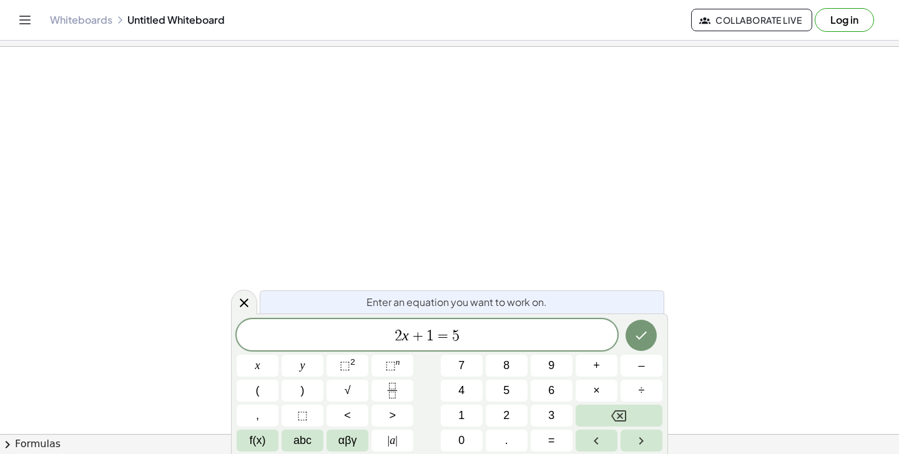
scroll to position [1, 0]
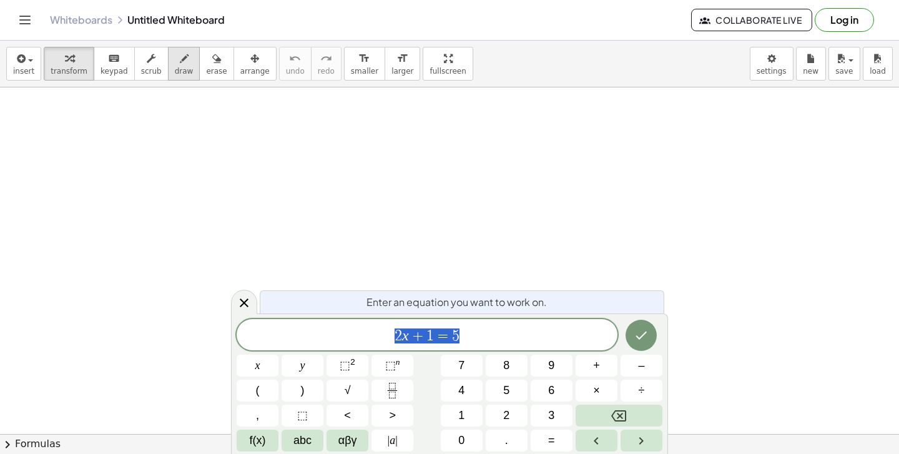
click at [189, 66] on button "draw" at bounding box center [184, 64] width 32 height 34
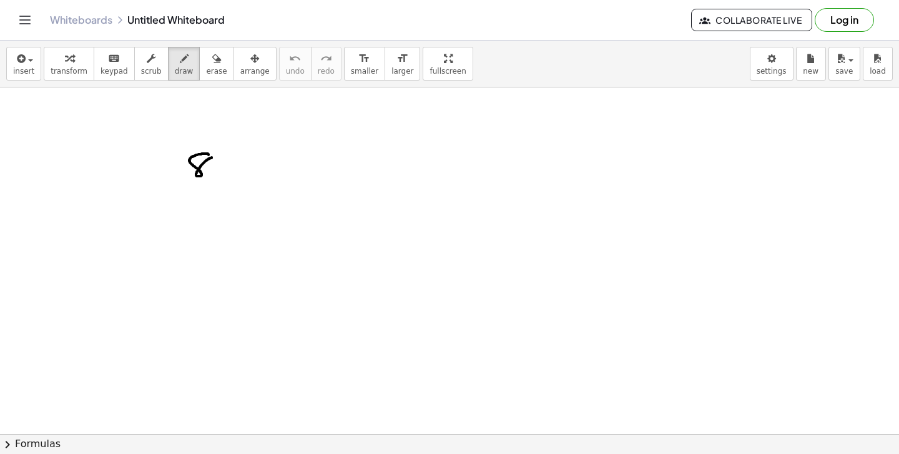
drag, startPoint x: 184, startPoint y: 185, endPoint x: 215, endPoint y: 181, distance: 30.9
drag, startPoint x: 191, startPoint y: 194, endPoint x: 201, endPoint y: 216, distance: 24.6
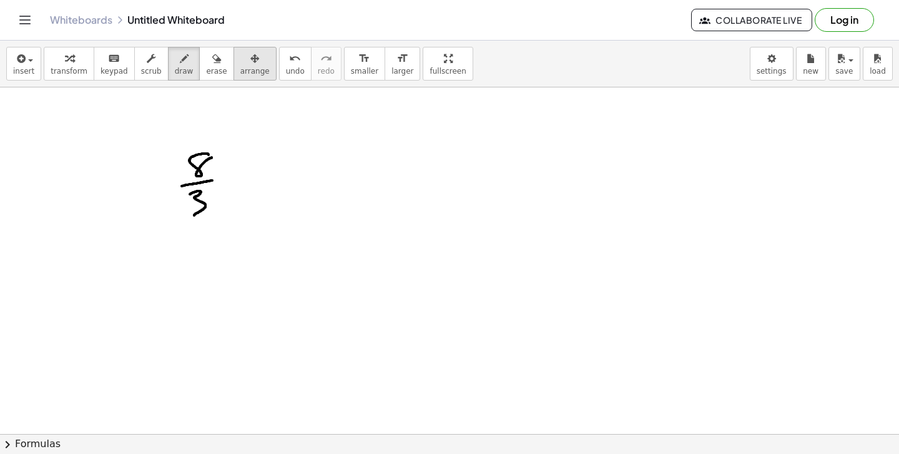
click at [233, 67] on button "arrange" at bounding box center [254, 64] width 43 height 34
click at [217, 67] on span "erase" at bounding box center [216, 71] width 21 height 9
drag, startPoint x: 197, startPoint y: 160, endPoint x: 223, endPoint y: 197, distance: 45.2
click at [180, 65] on icon "button" at bounding box center [184, 58] width 9 height 15
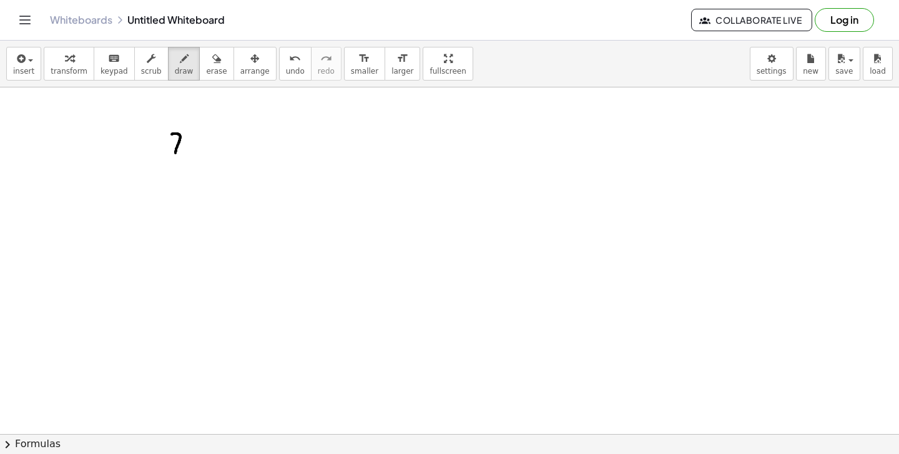
drag, startPoint x: 179, startPoint y: 135, endPoint x: 199, endPoint y: 135, distance: 19.4
drag, startPoint x: 219, startPoint y: 148, endPoint x: 230, endPoint y: 145, distance: 11.1
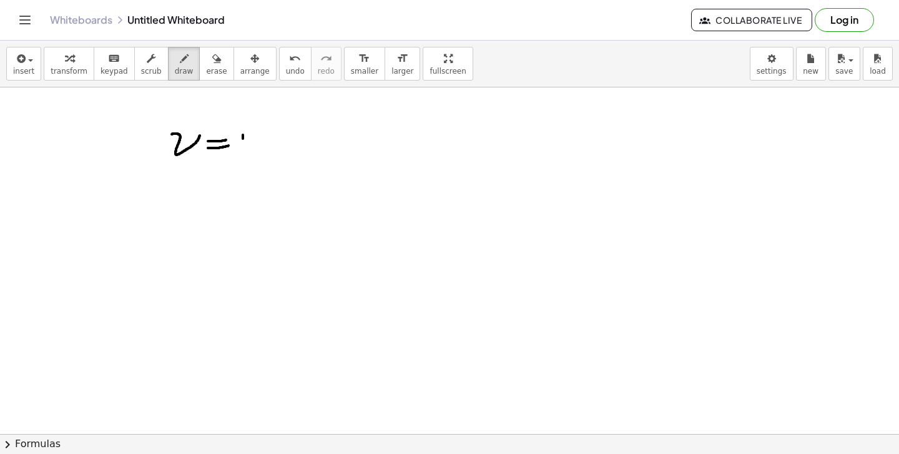
drag, startPoint x: 243, startPoint y: 139, endPoint x: 242, endPoint y: 160, distance: 21.3
drag, startPoint x: 250, startPoint y: 132, endPoint x: 245, endPoint y: 144, distance: 12.3
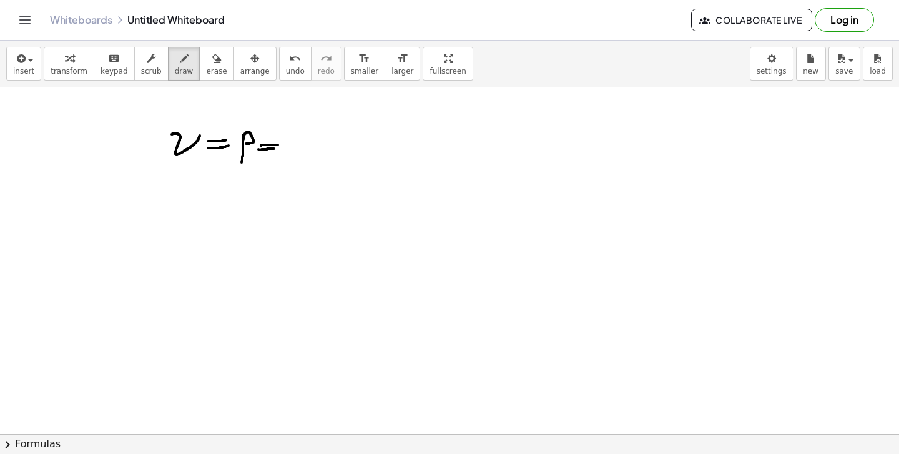
drag, startPoint x: 294, startPoint y: 141, endPoint x: 298, endPoint y: 152, distance: 11.8
drag, startPoint x: 297, startPoint y: 148, endPoint x: 303, endPoint y: 147, distance: 6.9
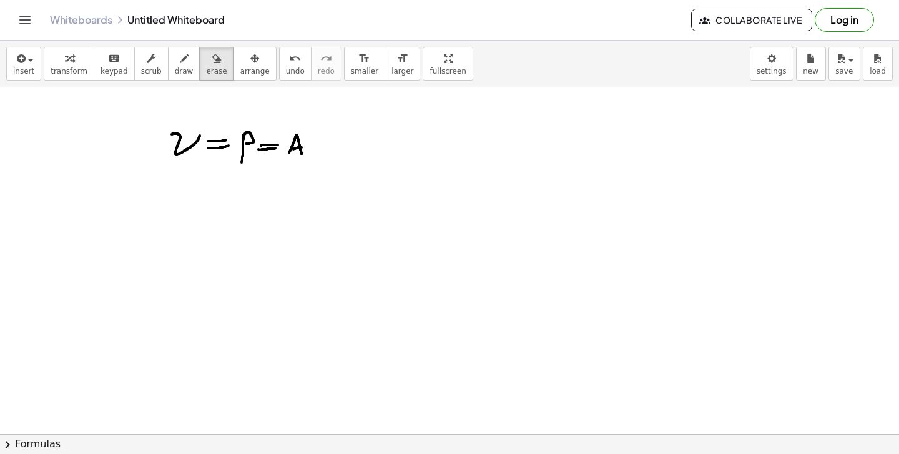
drag, startPoint x: 207, startPoint y: 71, endPoint x: 254, endPoint y: 160, distance: 100.5
click at [207, 73] on span "erase" at bounding box center [216, 71] width 21 height 9
drag, startPoint x: 188, startPoint y: 152, endPoint x: 308, endPoint y: 137, distance: 121.5
click at [175, 85] on div "insert select one: Math Expression Function Text Youtube Video Graphing Geometr…" at bounding box center [449, 64] width 899 height 47
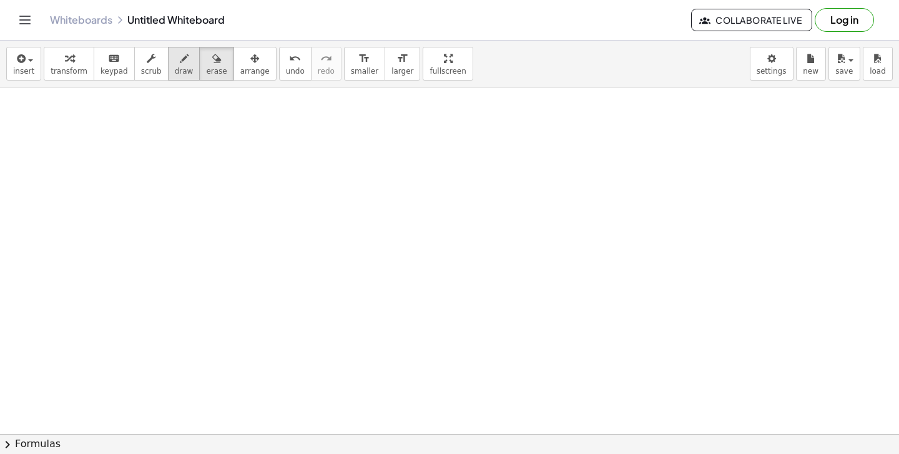
click at [176, 72] on span "draw" at bounding box center [184, 71] width 19 height 9
click at [114, 72] on span "keypad" at bounding box center [114, 71] width 27 height 9
click at [177, 72] on span "draw" at bounding box center [184, 71] width 19 height 9
click at [31, 74] on span "insert" at bounding box center [23, 71] width 21 height 9
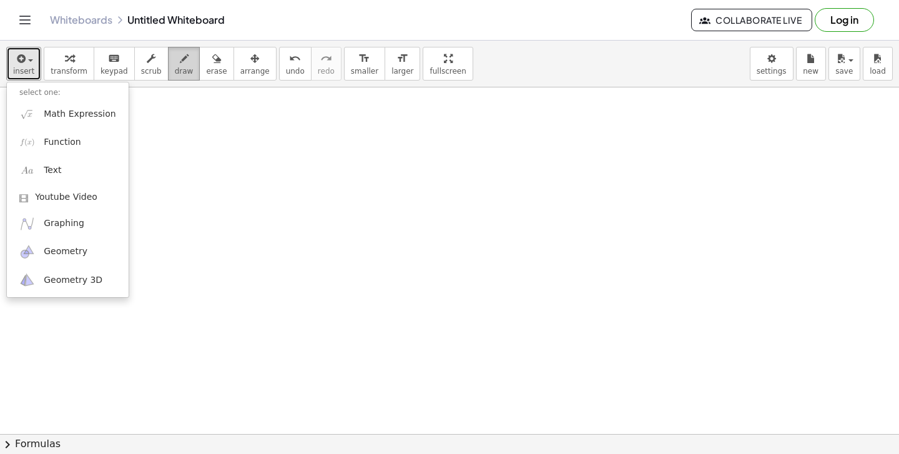
click at [185, 72] on span "draw" at bounding box center [184, 71] width 19 height 9
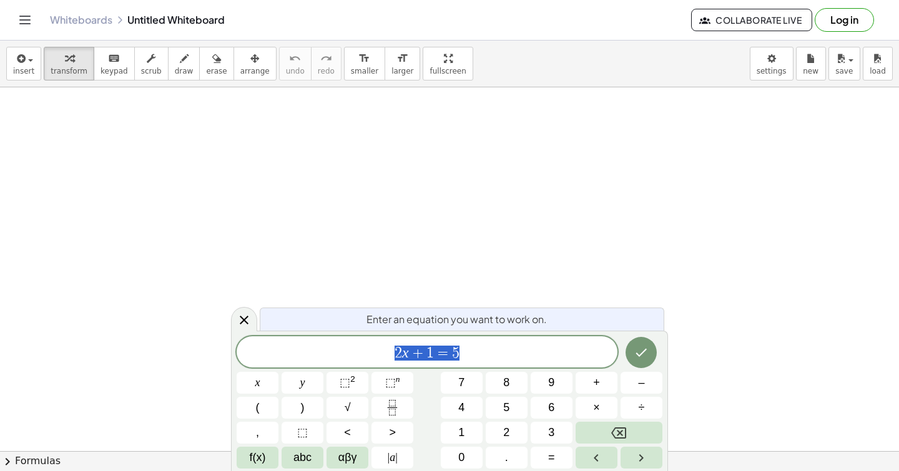
scroll to position [1, 0]
click at [245, 312] on div at bounding box center [244, 319] width 26 height 24
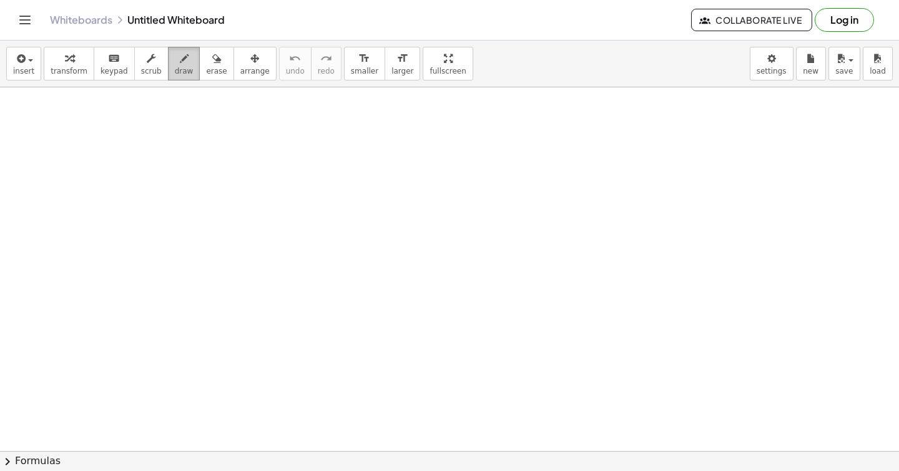
click at [176, 68] on span "draw" at bounding box center [184, 71] width 19 height 9
drag, startPoint x: 230, startPoint y: 135, endPoint x: 243, endPoint y: 135, distance: 13.7
click at [243, 135] on div at bounding box center [449, 451] width 899 height 728
drag, startPoint x: 223, startPoint y: 176, endPoint x: 254, endPoint y: 171, distance: 31.6
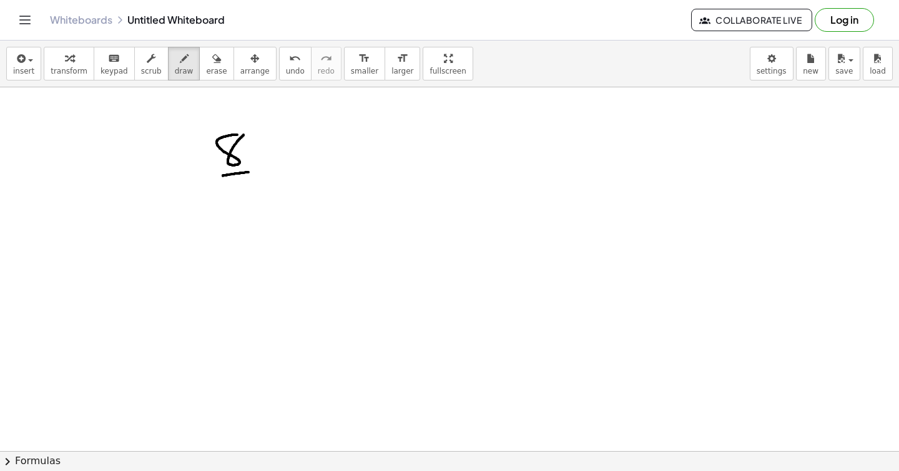
click at [254, 171] on div at bounding box center [449, 451] width 899 height 728
drag, startPoint x: 245, startPoint y: 180, endPoint x: 232, endPoint y: 200, distance: 23.0
click at [227, 202] on div at bounding box center [449, 451] width 899 height 728
drag, startPoint x: 268, startPoint y: 151, endPoint x: 285, endPoint y: 153, distance: 17.0
click at [287, 150] on div at bounding box center [449, 451] width 899 height 728
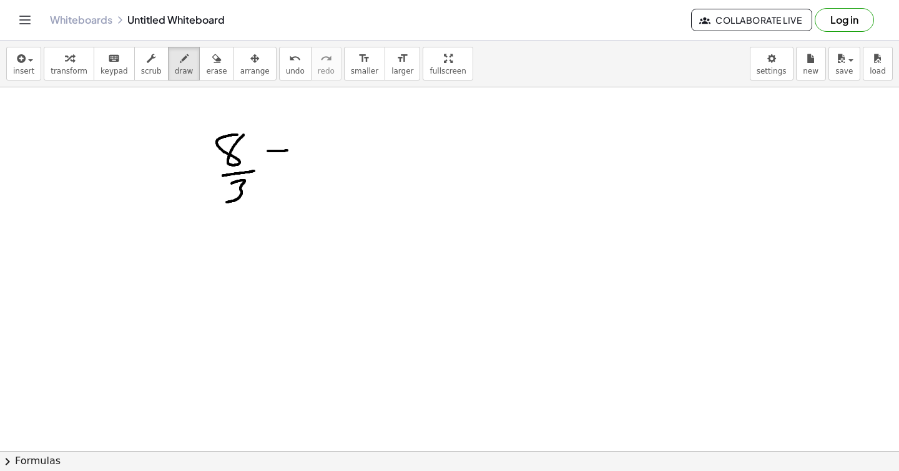
drag, startPoint x: 267, startPoint y: 162, endPoint x: 290, endPoint y: 161, distance: 23.1
click at [285, 159] on div at bounding box center [449, 451] width 899 height 728
drag, startPoint x: 313, startPoint y: 137, endPoint x: 307, endPoint y: 155, distance: 19.2
click at [308, 164] on div at bounding box center [449, 451] width 899 height 728
click at [299, 147] on div at bounding box center [449, 451] width 899 height 728
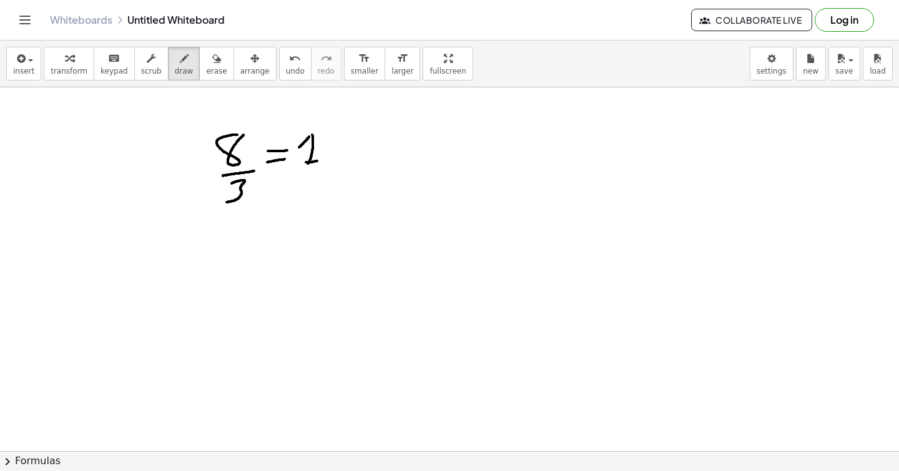
click at [319, 160] on div at bounding box center [449, 451] width 899 height 728
drag, startPoint x: 332, startPoint y: 142, endPoint x: 352, endPoint y: 142, distance: 20.0
click at [351, 142] on div at bounding box center [449, 451] width 899 height 728
drag, startPoint x: 339, startPoint y: 154, endPoint x: 347, endPoint y: 152, distance: 8.3
click at [347, 152] on div at bounding box center [449, 451] width 899 height 728
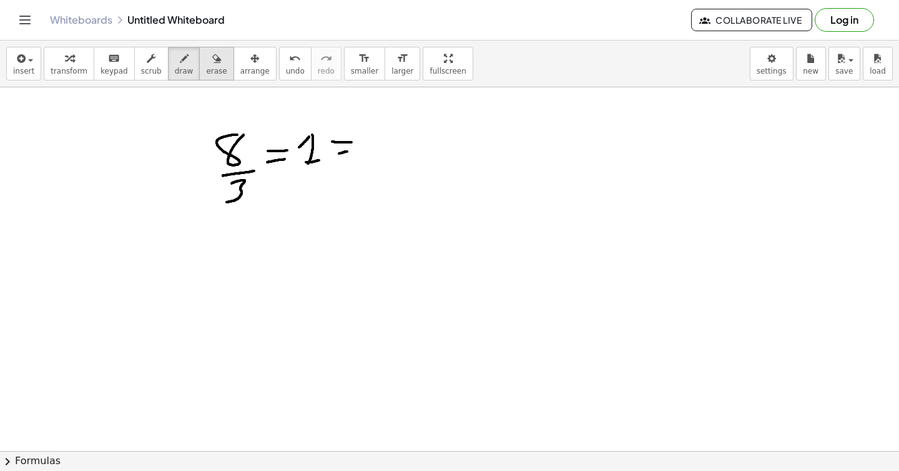
drag, startPoint x: 200, startPoint y: 64, endPoint x: 207, endPoint y: 69, distance: 8.5
click at [206, 64] on div "button" at bounding box center [216, 58] width 21 height 15
drag, startPoint x: 309, startPoint y: 160, endPoint x: 213, endPoint y: 194, distance: 102.1
click at [213, 194] on div at bounding box center [449, 451] width 899 height 728
click at [175, 77] on button "draw" at bounding box center [184, 64] width 32 height 34
